Goal: Task Accomplishment & Management: Use online tool/utility

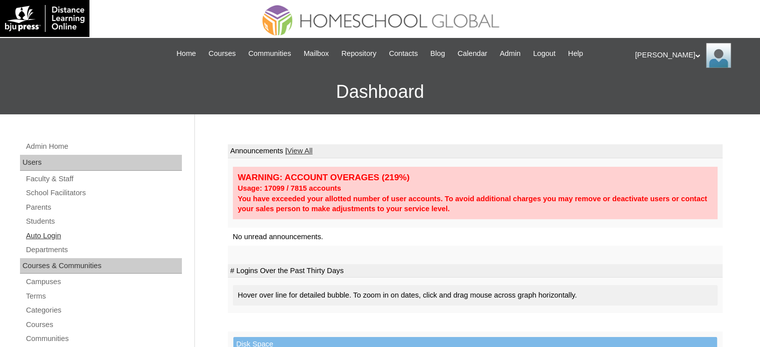
click at [50, 235] on link "Auto Login" at bounding box center [103, 236] width 157 height 12
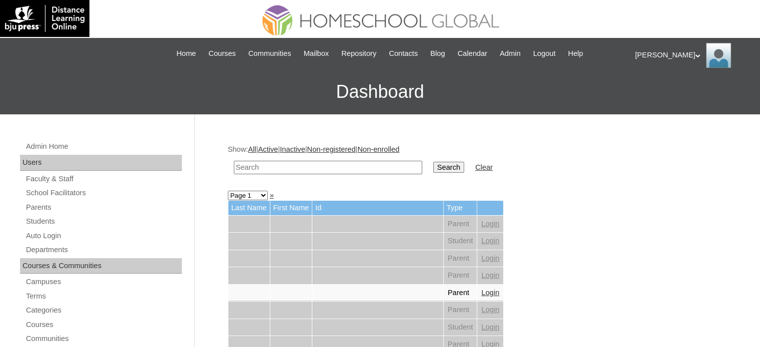
click at [324, 166] on input "text" at bounding box center [328, 167] width 188 height 13
paste input "MHS00328-TECHPH2025"
type input "MHS00328-TECHPH2025"
click at [433, 166] on input "Search" at bounding box center [448, 167] width 31 height 11
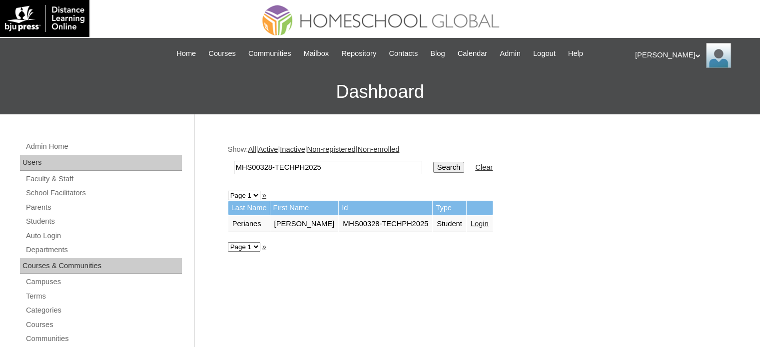
click at [484, 223] on link "Login" at bounding box center [480, 224] width 18 height 8
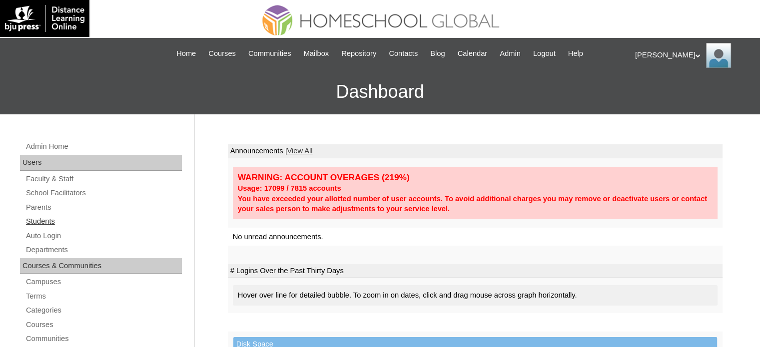
click at [45, 221] on link "Students" at bounding box center [103, 221] width 157 height 12
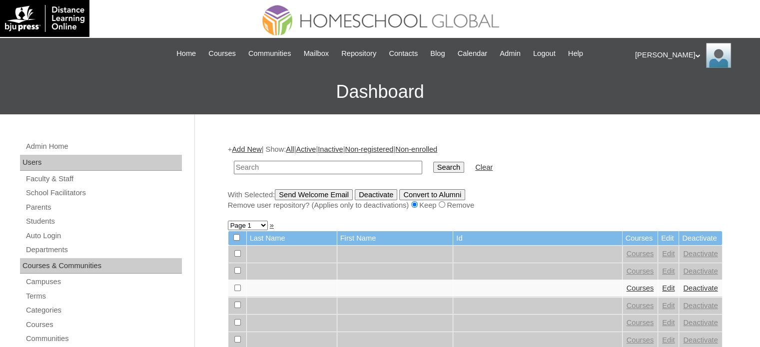
click at [328, 163] on input "text" at bounding box center [328, 167] width 188 height 13
paste input "MHS00320-TECHPH2025"
drag, startPoint x: 337, startPoint y: 167, endPoint x: 231, endPoint y: 167, distance: 105.5
click at [231, 167] on td "iraMHS00320-TECHPH2025" at bounding box center [328, 167] width 198 height 23
paste input "text"
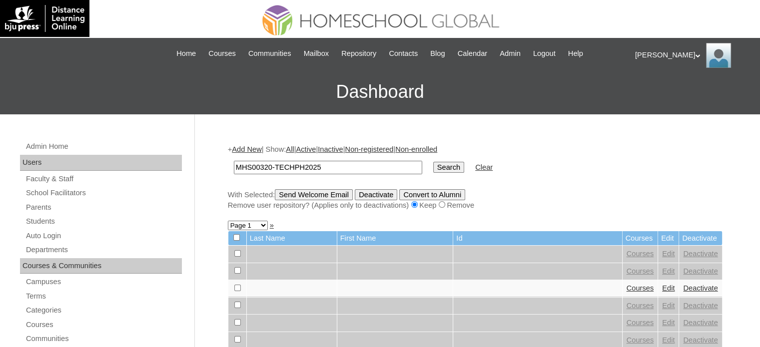
type input "MHS00320-TECHPH2025"
click at [433, 166] on input "Search" at bounding box center [448, 167] width 31 height 11
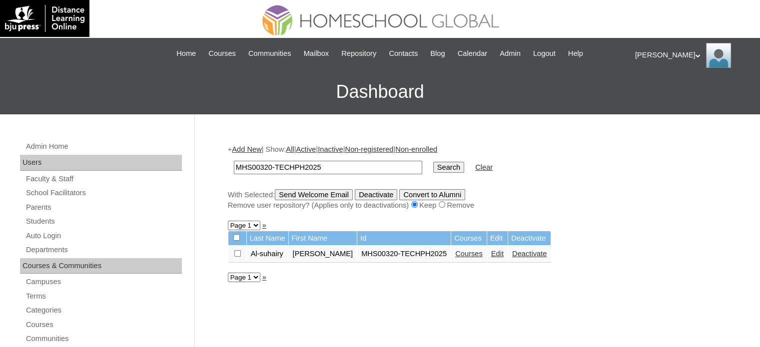
click at [455, 253] on link "Courses" at bounding box center [468, 254] width 27 height 8
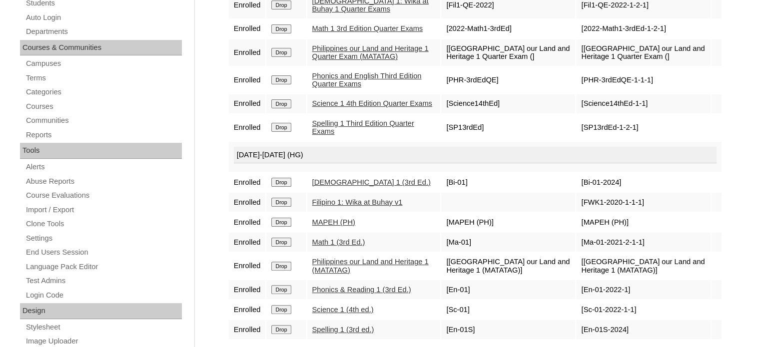
scroll to position [276, 0]
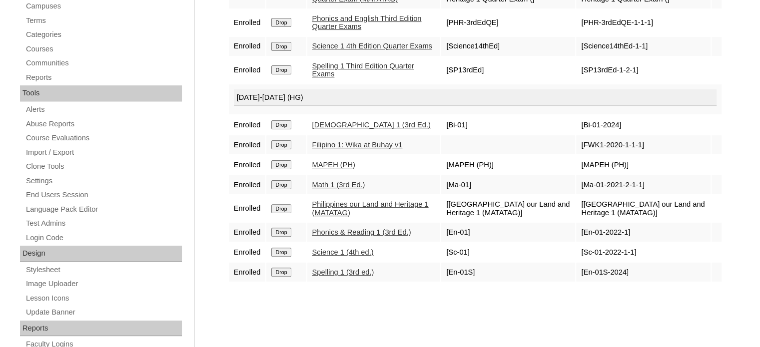
click at [364, 249] on link "Science 1 (4th ed.)" at bounding box center [342, 252] width 61 height 8
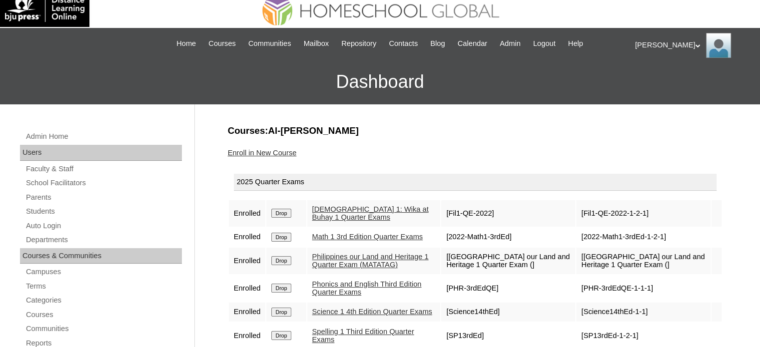
scroll to position [0, 0]
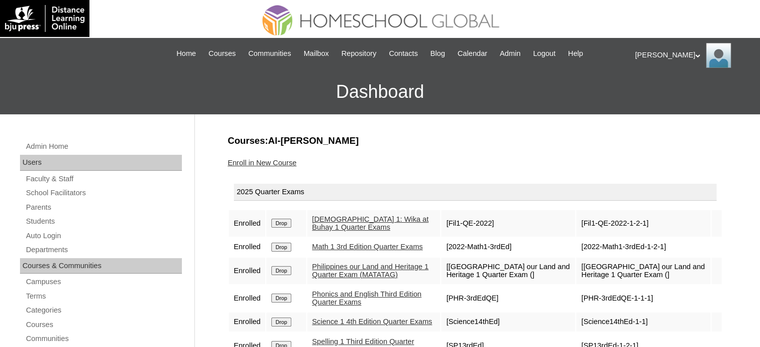
click at [652, 56] on div "[PERSON_NAME] My Profile My Settings Logout" at bounding box center [692, 55] width 115 height 25
click at [651, 95] on span "Logout" at bounding box center [653, 93] width 20 height 7
